Goal: Check status

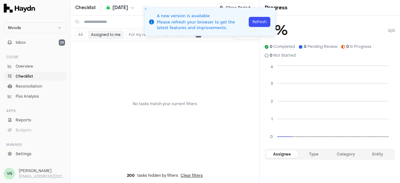
click at [259, 25] on button "Refresh" at bounding box center [259, 22] width 22 height 10
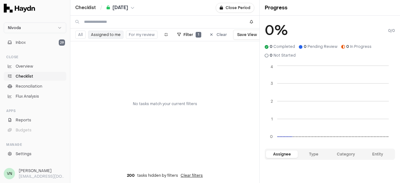
click at [121, 7] on span "[DATE]" at bounding box center [120, 8] width 16 height 6
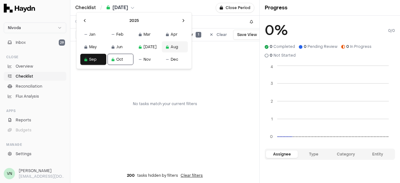
click at [166, 47] on icon at bounding box center [167, 47] width 3 height 0
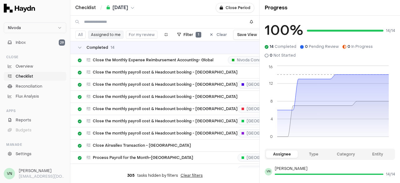
click at [122, 9] on span "Aug 2025" at bounding box center [120, 8] width 16 height 6
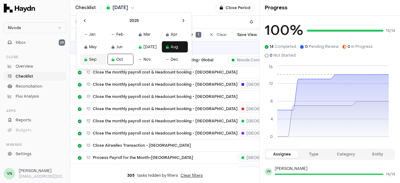
click at [89, 59] on button "Sep" at bounding box center [93, 59] width 26 height 11
